Goal: Entertainment & Leisure: Consume media (video, audio)

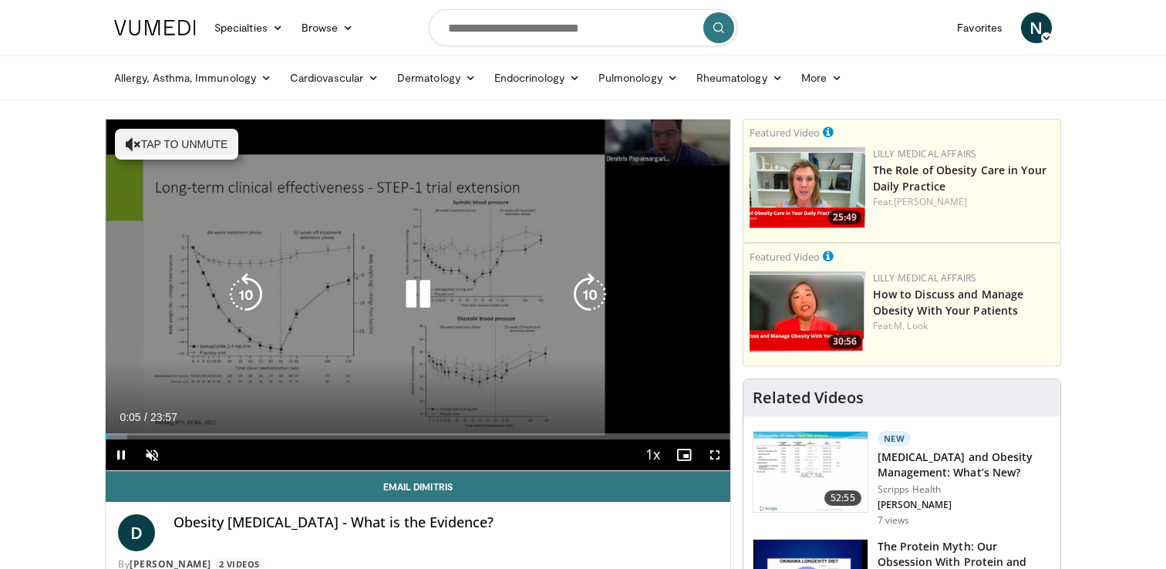
click at [187, 153] on button "Tap to unmute" at bounding box center [176, 144] width 123 height 31
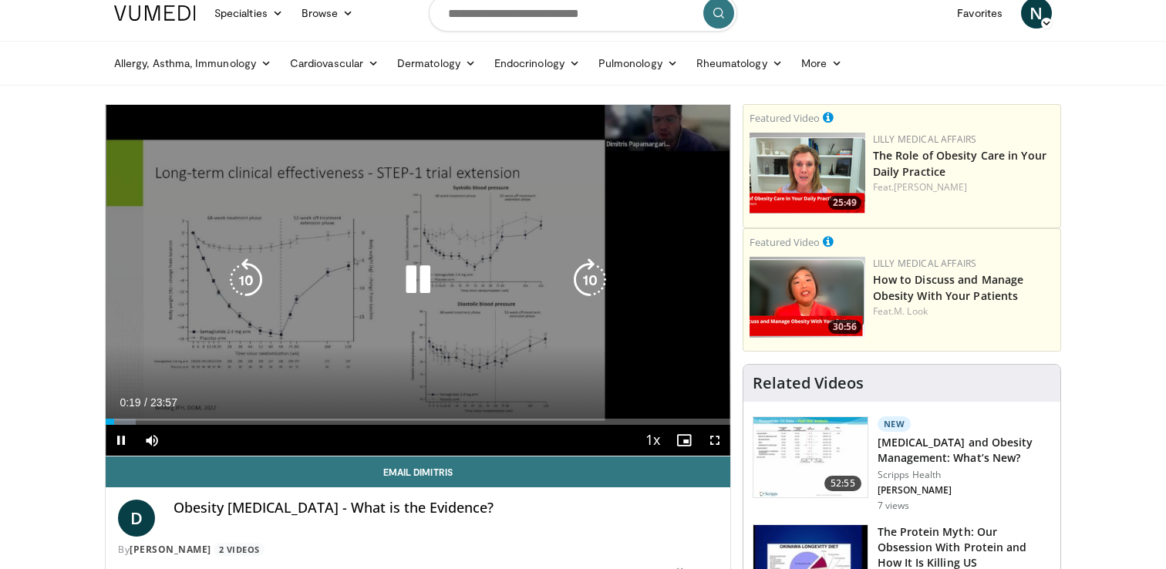
scroll to position [16, 0]
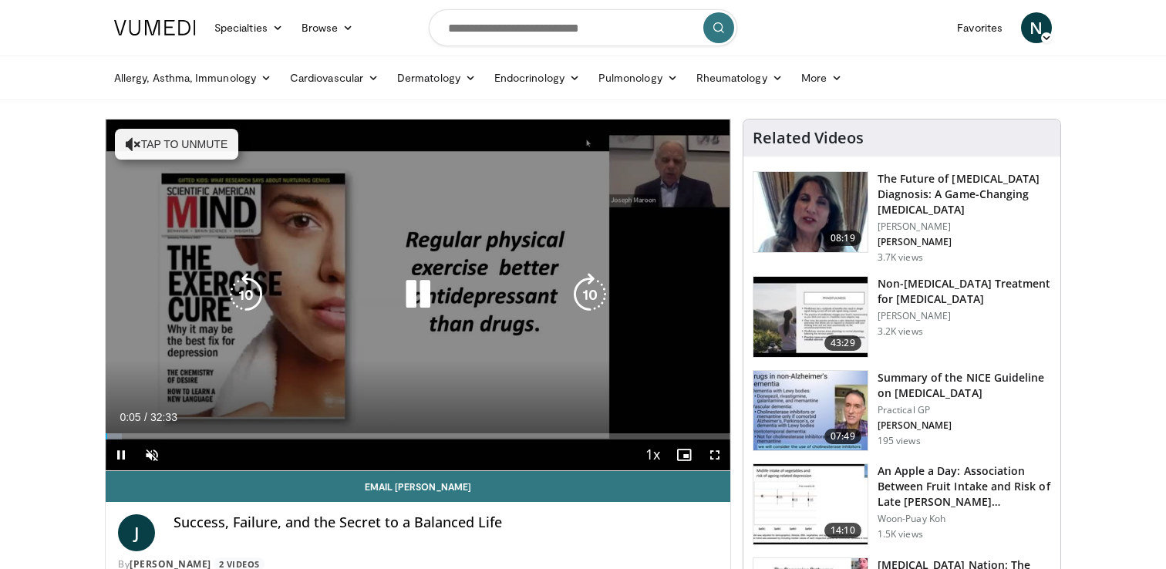
click at [122, 141] on button "Tap to unmute" at bounding box center [176, 144] width 123 height 31
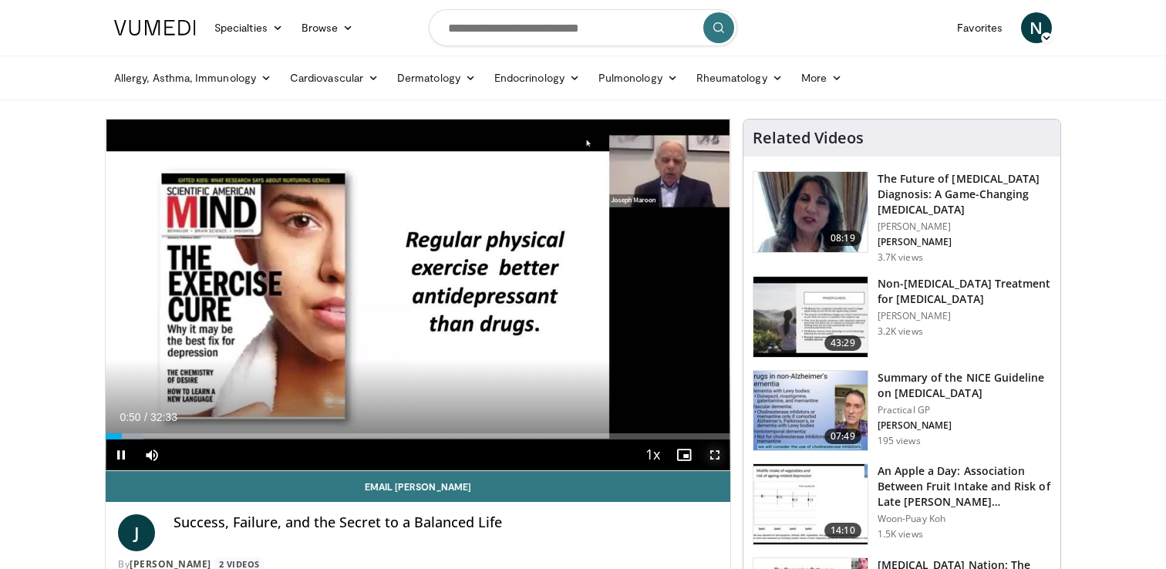
click at [713, 453] on span "Video Player" at bounding box center [715, 455] width 31 height 31
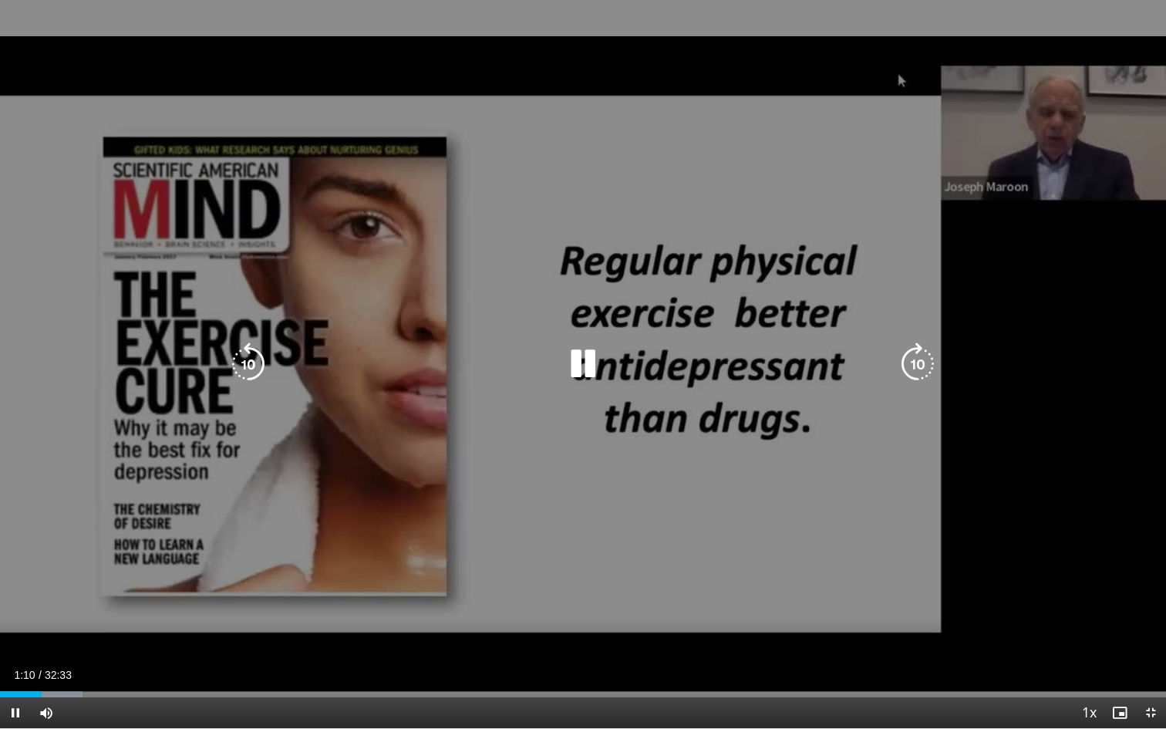
click at [582, 364] on icon "Video Player" at bounding box center [582, 363] width 43 height 43
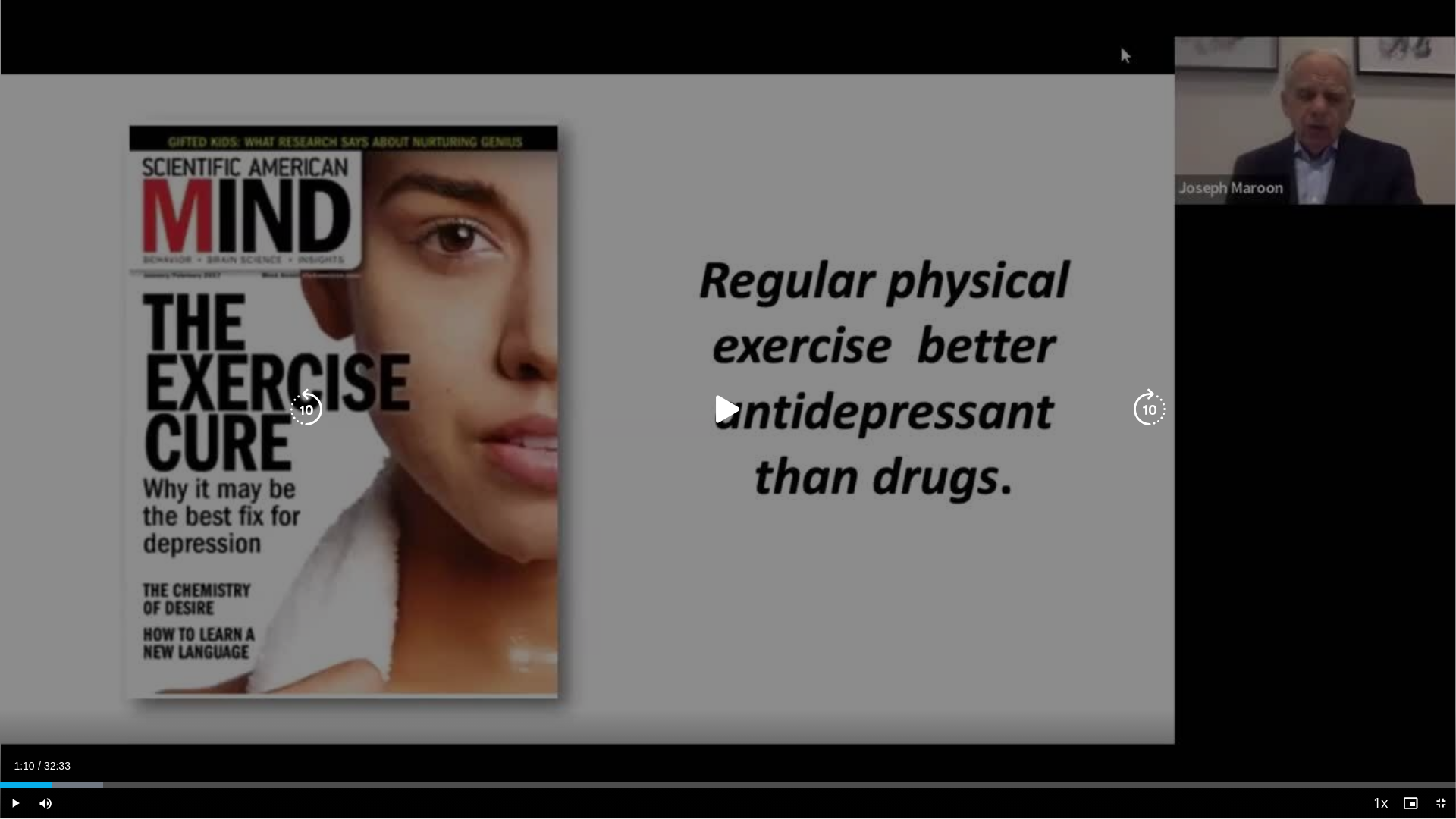
click at [718, 407] on icon "Video Player" at bounding box center [728, 409] width 42 height 42
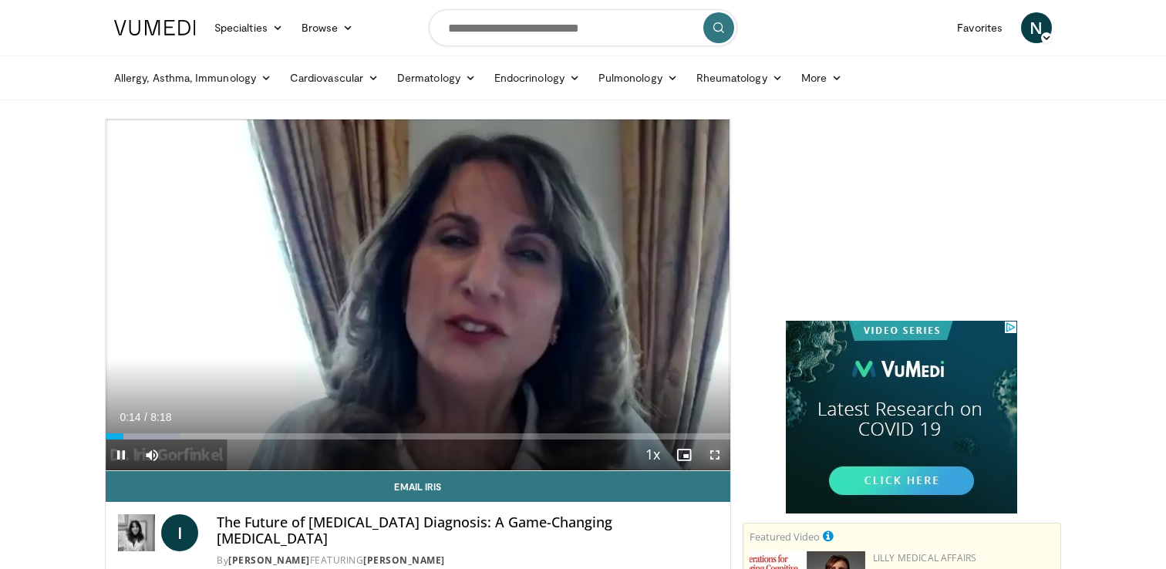
click at [711, 453] on span "Video Player" at bounding box center [715, 455] width 31 height 31
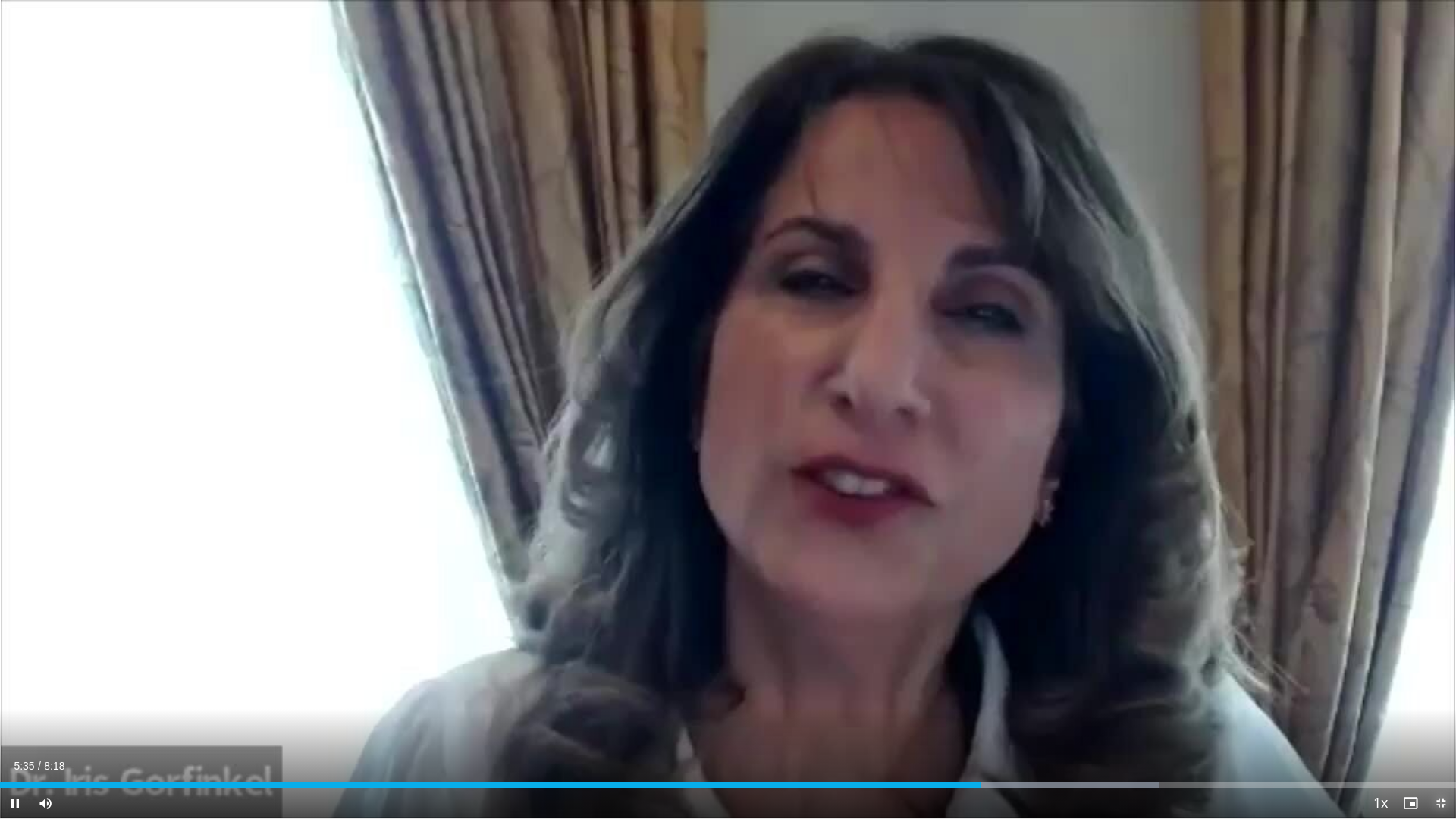
click at [1145, 558] on video-js "**********" at bounding box center [728, 409] width 1456 height 819
click at [1145, 558] on span "Video Player" at bounding box center [1440, 802] width 30 height 30
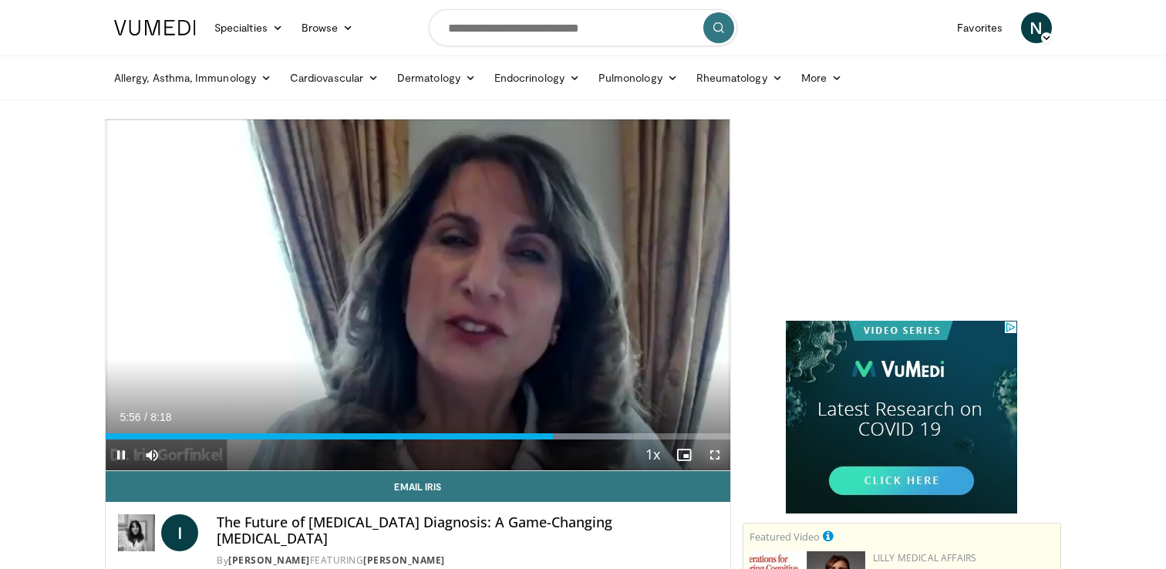
click at [714, 455] on span "Video Player" at bounding box center [715, 455] width 31 height 31
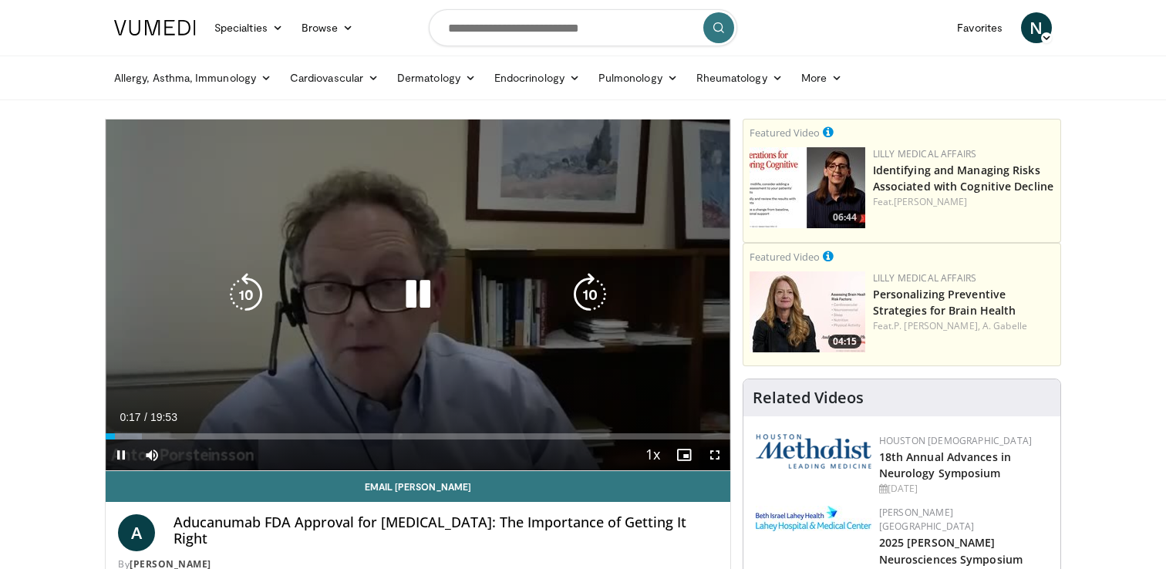
click at [287, 265] on div "10 seconds Tap to unmute" at bounding box center [418, 295] width 625 height 351
